Goal: Navigation & Orientation: Find specific page/section

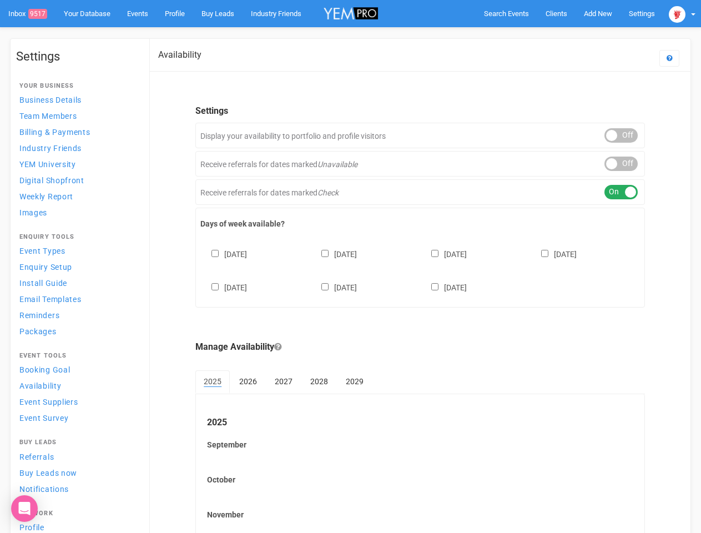
click at [350, 266] on div "[DATE] [DATE] [DATE] [DATE] [DATE] [DATE] [DATE]" at bounding box center [419, 265] width 439 height 67
click at [506, 13] on span "Search Events" at bounding box center [506, 13] width 45 height 8
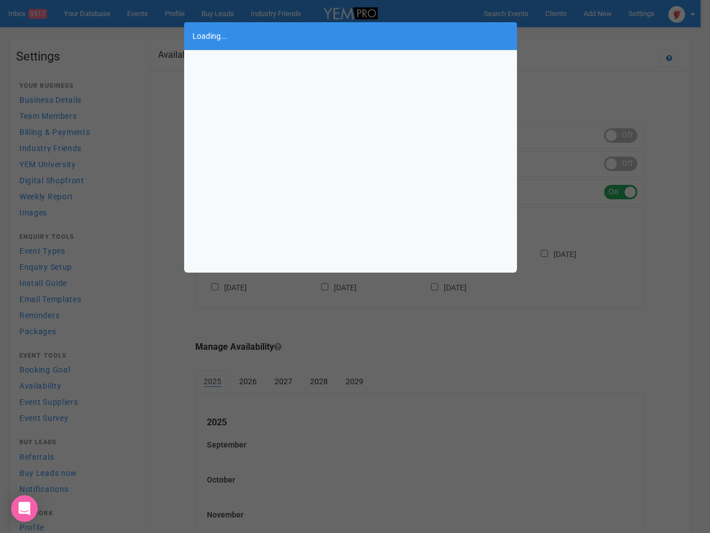
click at [597, 13] on div "Loading..." at bounding box center [355, 266] width 710 height 533
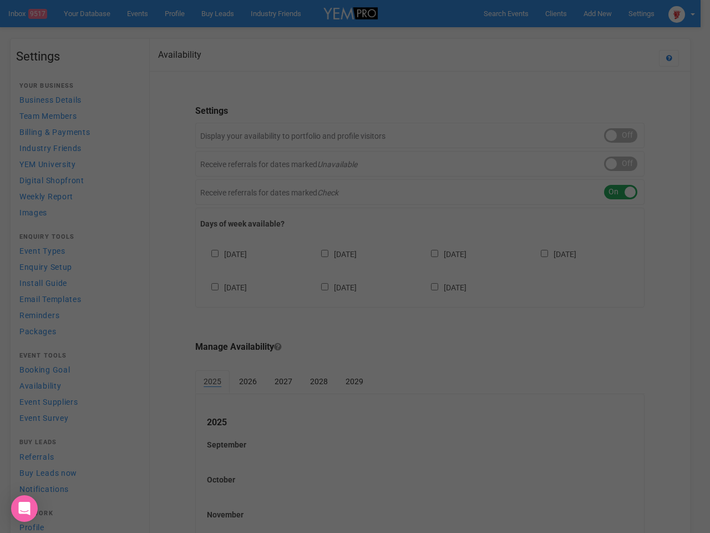
click at [572, 36] on div "Loading..." at bounding box center [355, 266] width 710 height 533
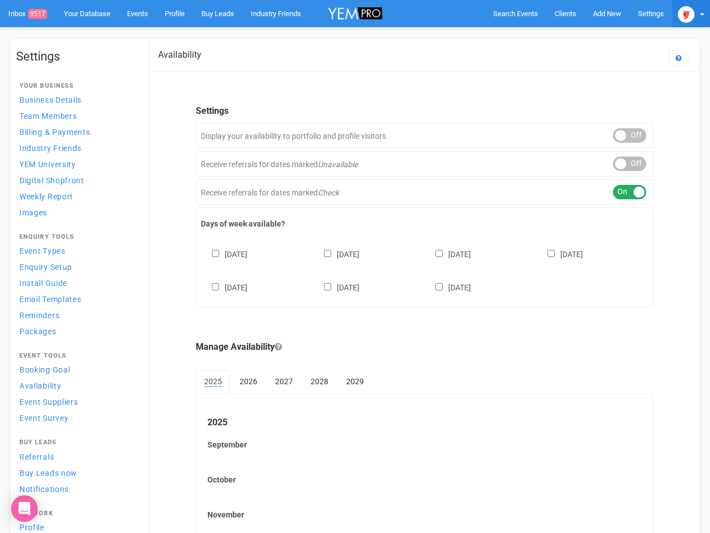
click at [682, 13] on img at bounding box center [686, 14] width 17 height 17
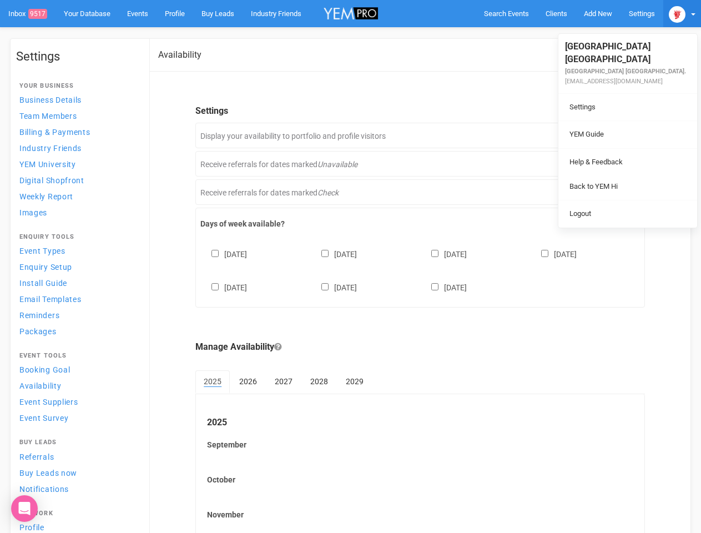
click at [621, 148] on li at bounding box center [627, 148] width 139 height 1
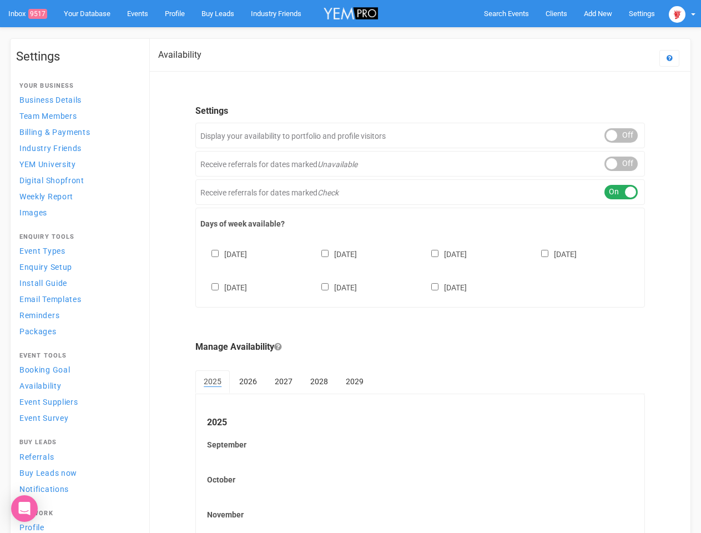
click at [621, 164] on link "Back to YEM Hi" at bounding box center [627, 175] width 133 height 22
click at [621, 192] on div "ON OFF" at bounding box center [620, 192] width 33 height 14
click at [420, 269] on div "[DATE] [DATE] [DATE] [DATE] [DATE] [DATE] [DATE]" at bounding box center [419, 265] width 439 height 67
